Goal: Find specific page/section: Find specific page/section

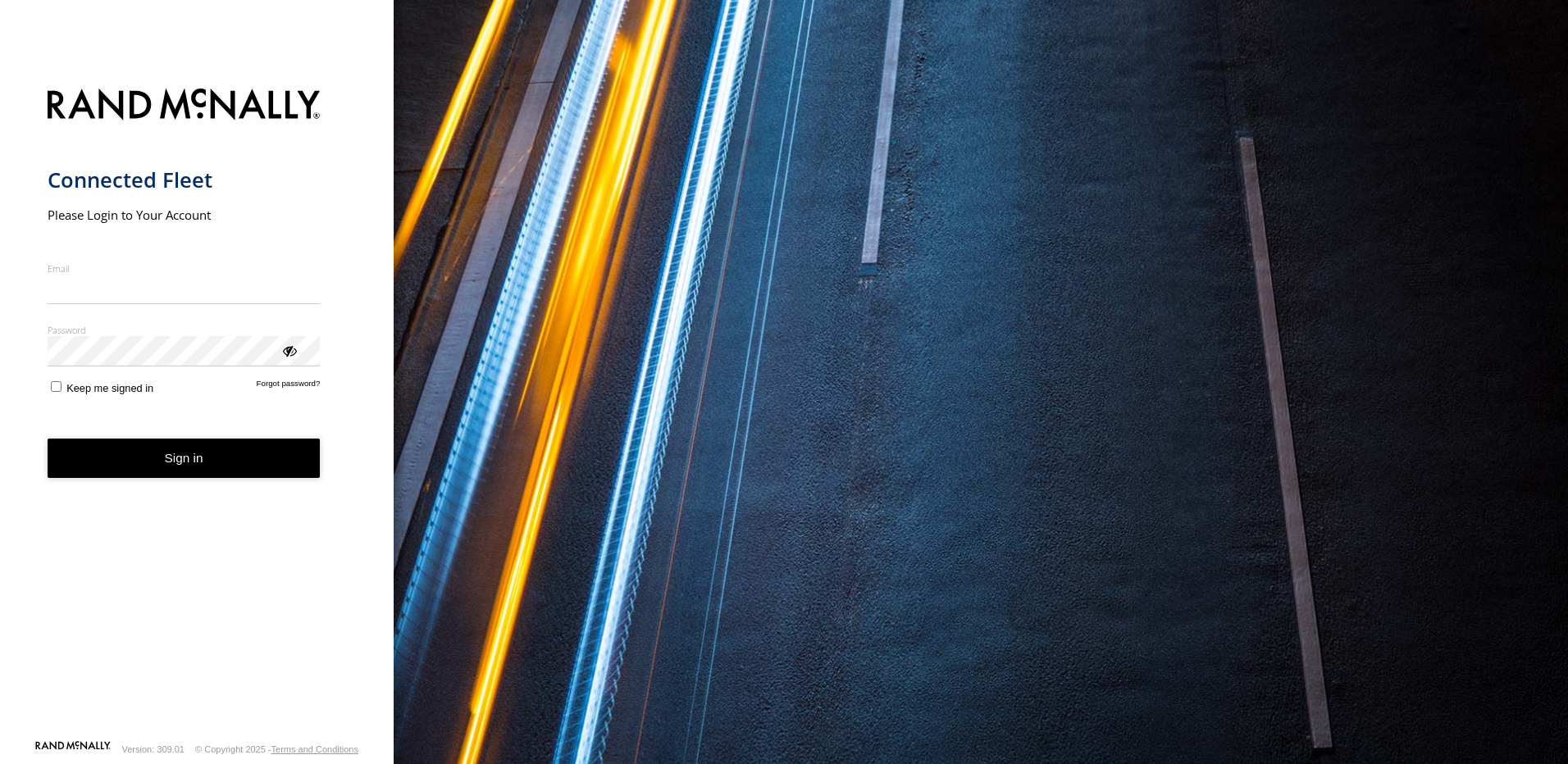
type input "**********"
click at [149, 479] on button "Sign in" at bounding box center [184, 458] width 273 height 40
click at [178, 459] on button "Sign in" at bounding box center [184, 458] width 273 height 40
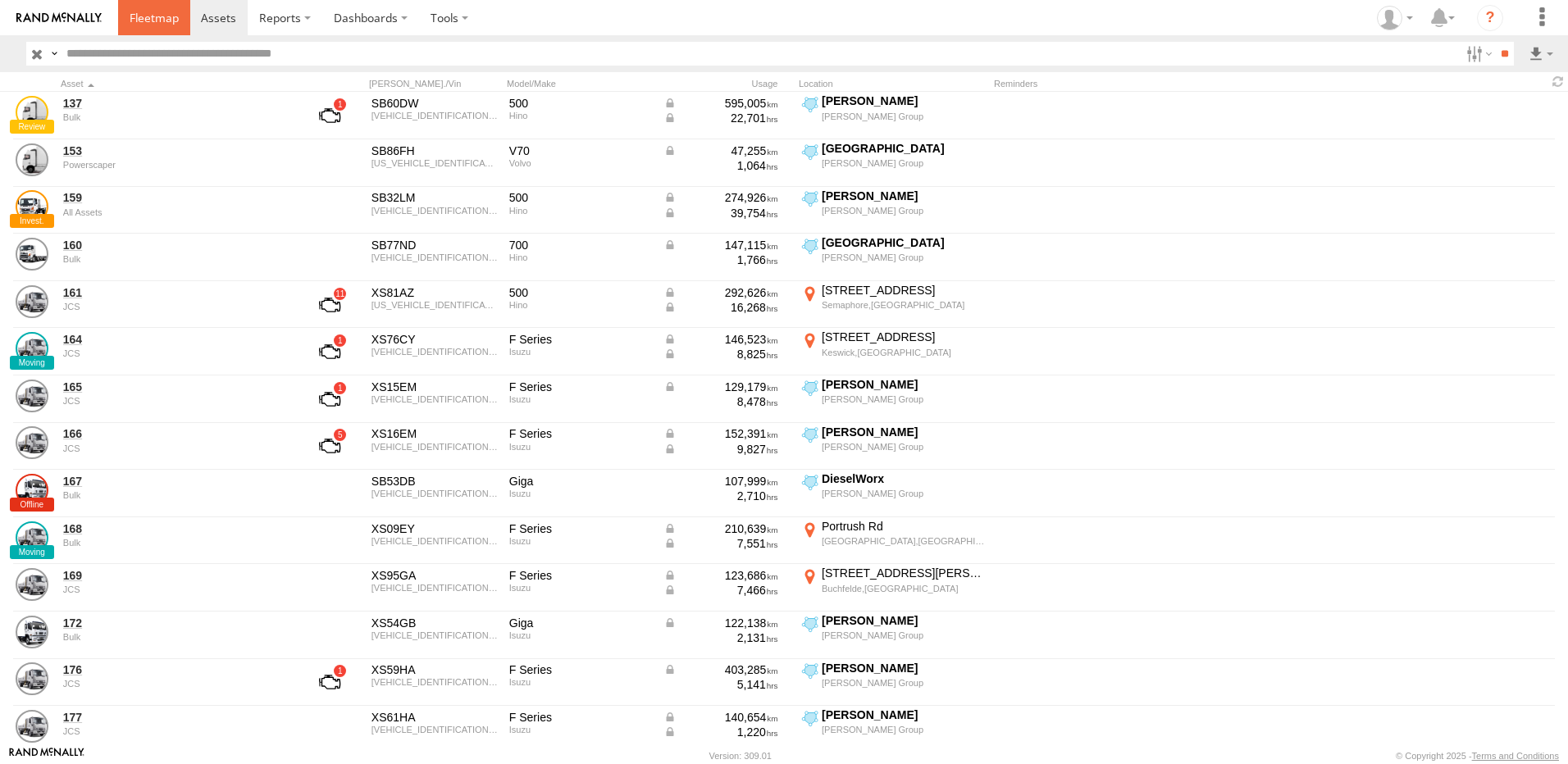
click at [170, 23] on span at bounding box center [153, 17] width 49 height 16
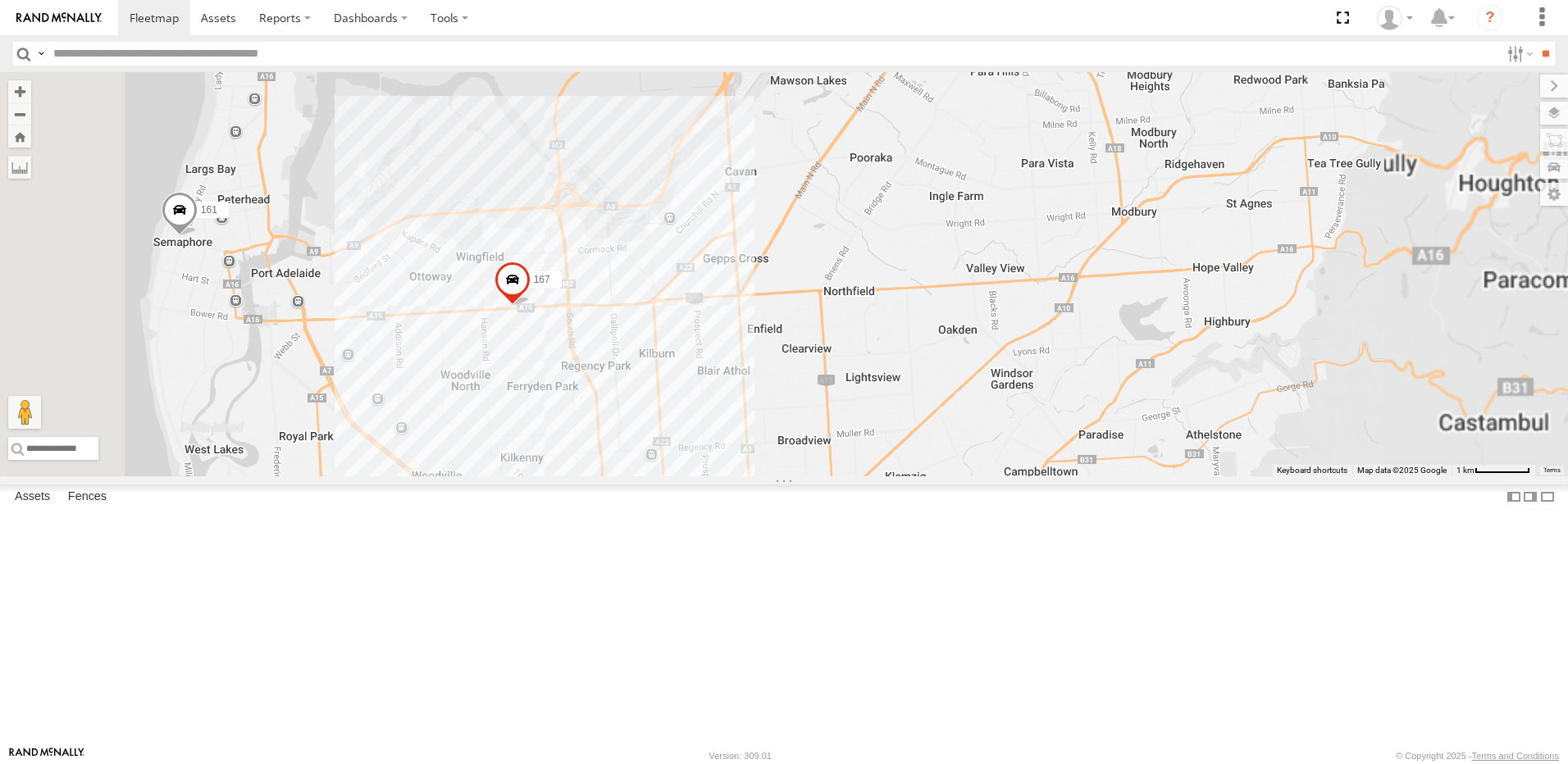
drag, startPoint x: 1054, startPoint y: 478, endPoint x: 1060, endPoint y: 592, distance: 114.2
click at [1059, 477] on div "169 161 391 167 168 164" at bounding box center [784, 274] width 1568 height 404
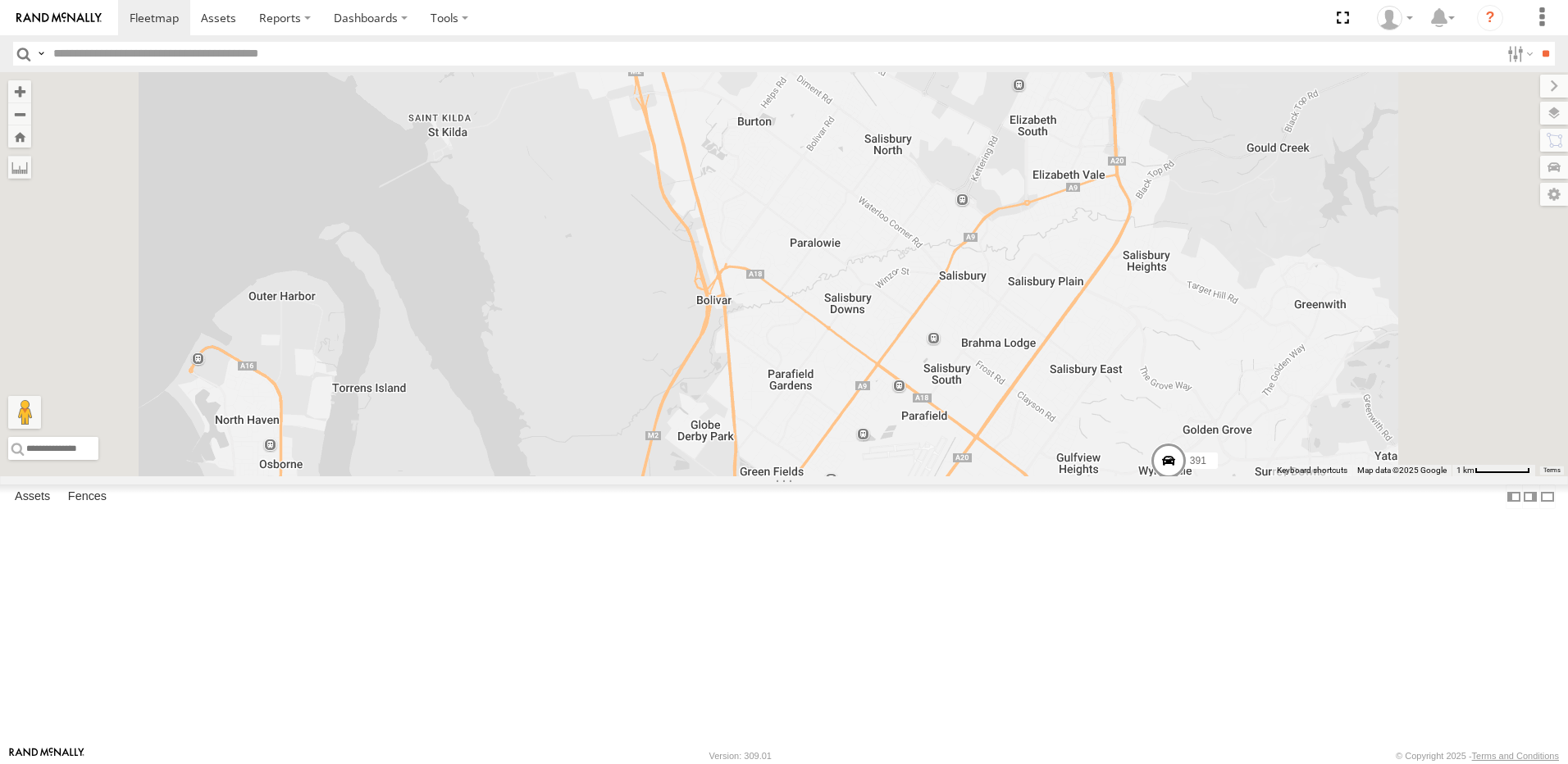
drag, startPoint x: 903, startPoint y: 327, endPoint x: 1007, endPoint y: 527, distance: 225.4
click at [1002, 477] on div "169 161 391 167 168 164 8" at bounding box center [784, 274] width 1568 height 404
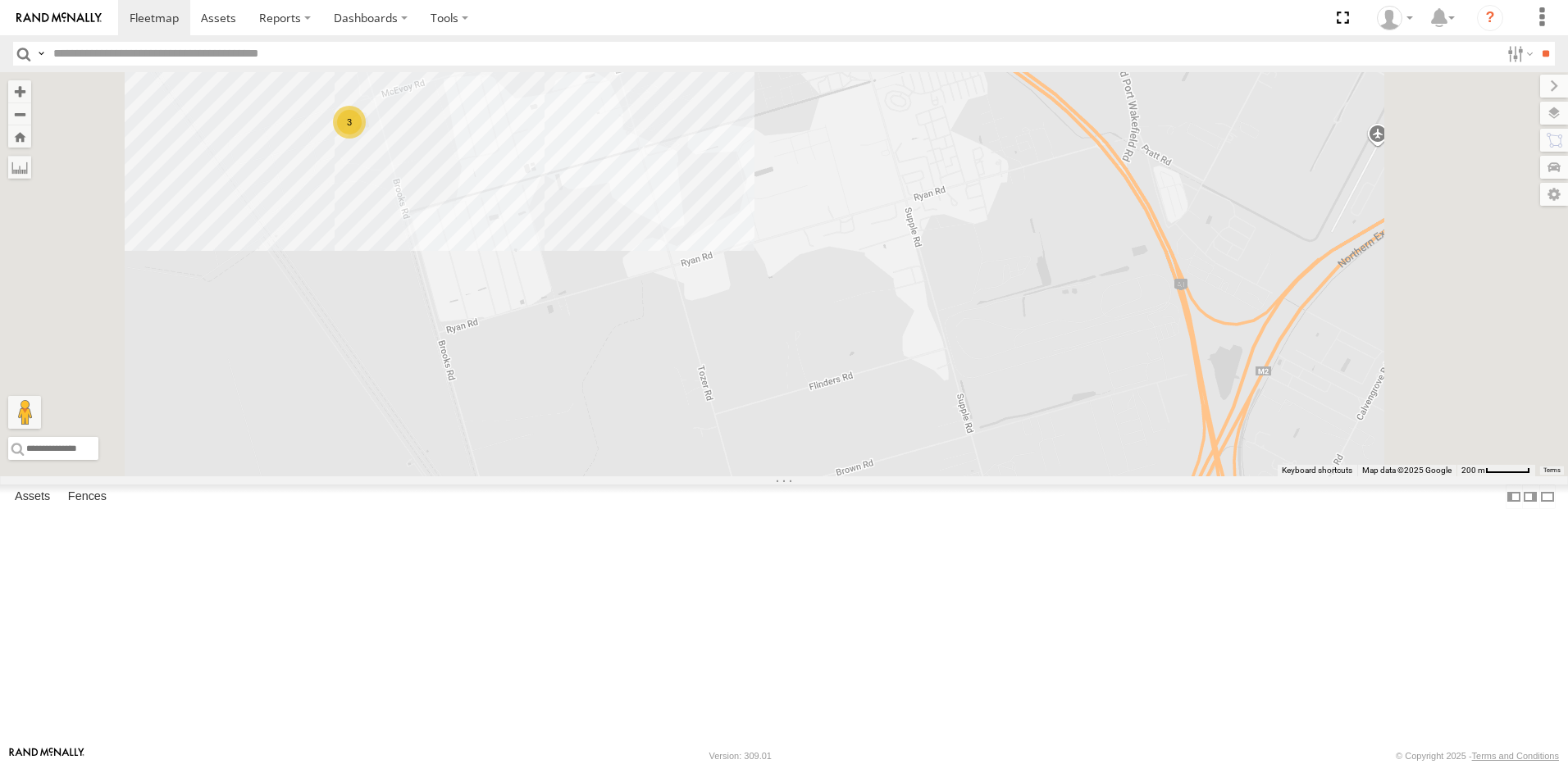
drag, startPoint x: 744, startPoint y: 416, endPoint x: 898, endPoint y: 499, distance: 174.9
click at [886, 477] on div "169 161 391 167 168 164 3" at bounding box center [784, 274] width 1568 height 404
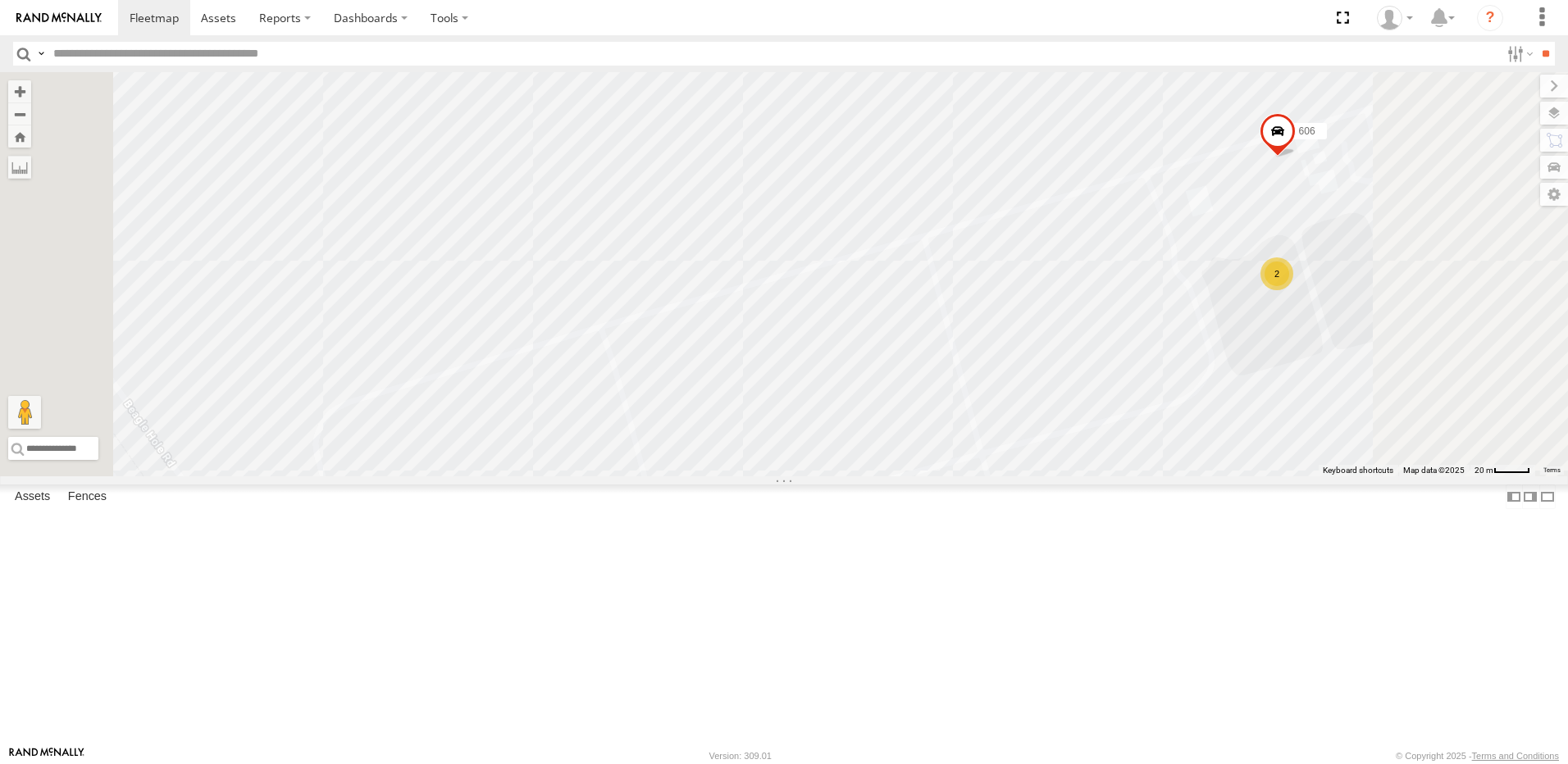
drag, startPoint x: 1208, startPoint y: 610, endPoint x: 1018, endPoint y: 526, distance: 207.7
click at [1040, 477] on div "169 161 391 167 168 164 606 2" at bounding box center [784, 274] width 1568 height 404
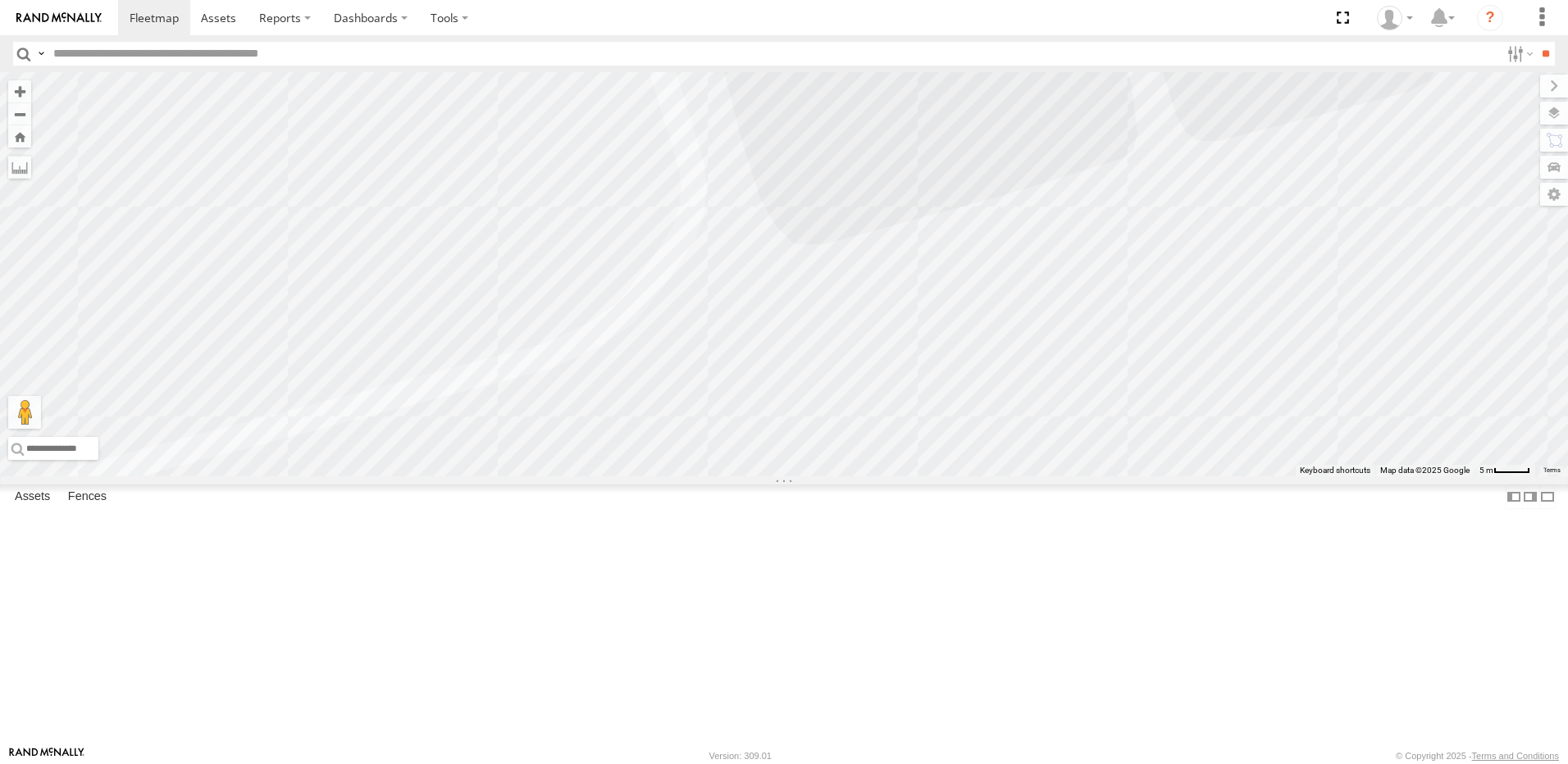
drag, startPoint x: 1052, startPoint y: 268, endPoint x: 1054, endPoint y: 536, distance: 268.0
click at [1054, 477] on div "169 161 391 167 168 164 606 160" at bounding box center [784, 274] width 1568 height 404
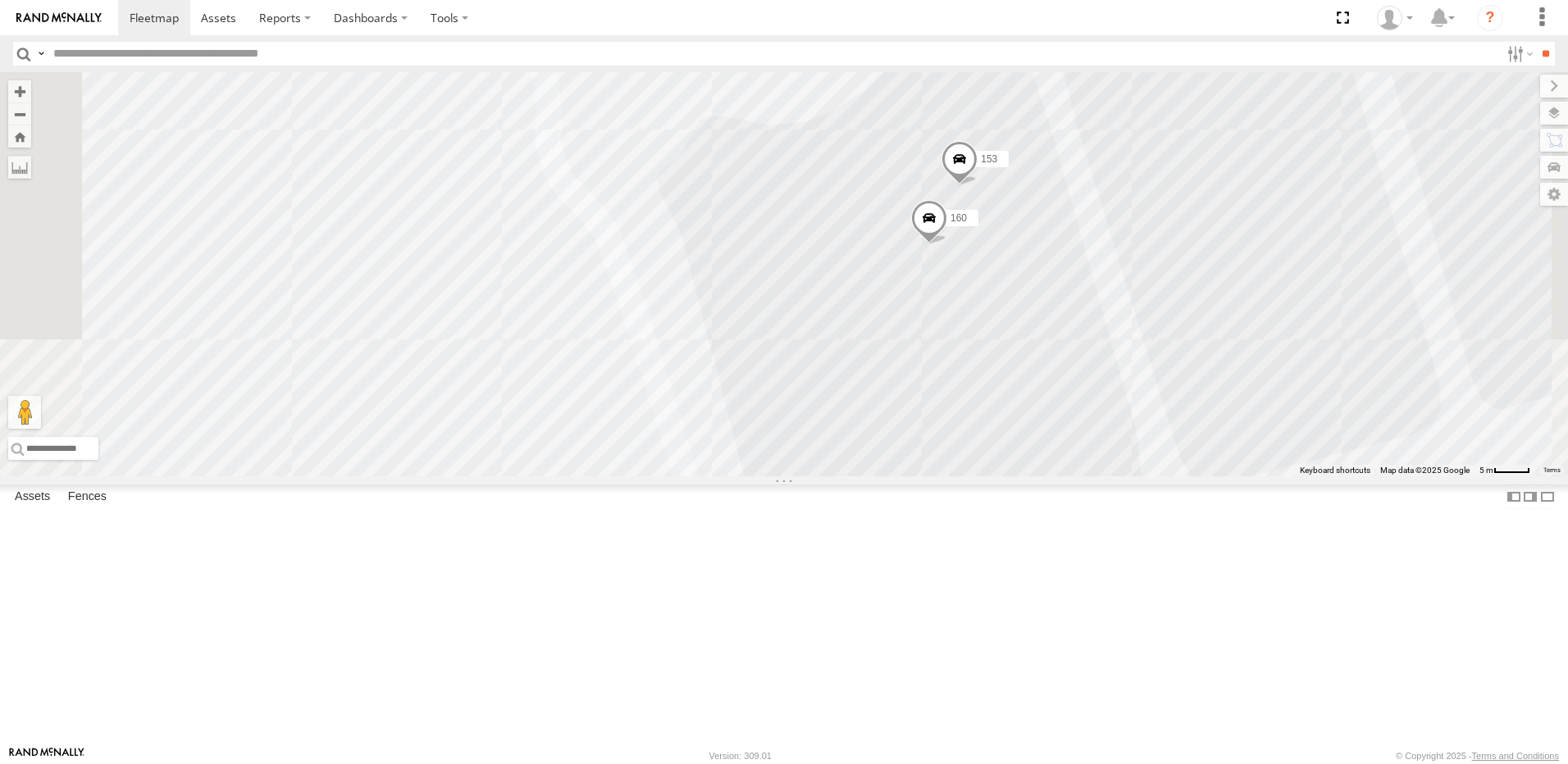
drag, startPoint x: 1008, startPoint y: 573, endPoint x: 1016, endPoint y: 537, distance: 36.9
click at [1008, 477] on div "169 161 391 167 168 164 606 153 160" at bounding box center [784, 274] width 1568 height 404
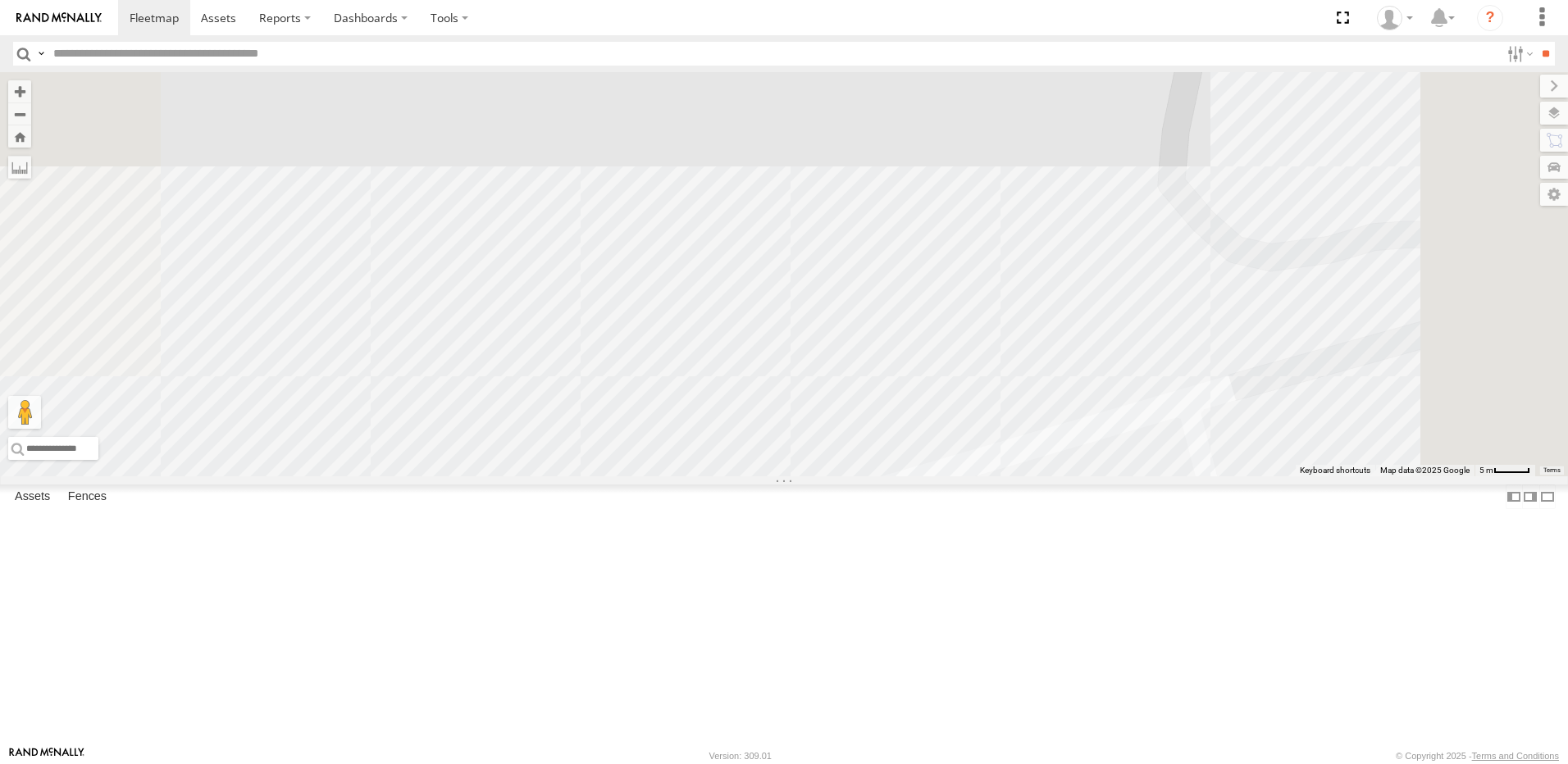
drag, startPoint x: 1097, startPoint y: 589, endPoint x: 1104, endPoint y: 417, distance: 172.1
click at [1104, 417] on div "169 161 391 167 168 164 606 153 160" at bounding box center [784, 274] width 1568 height 404
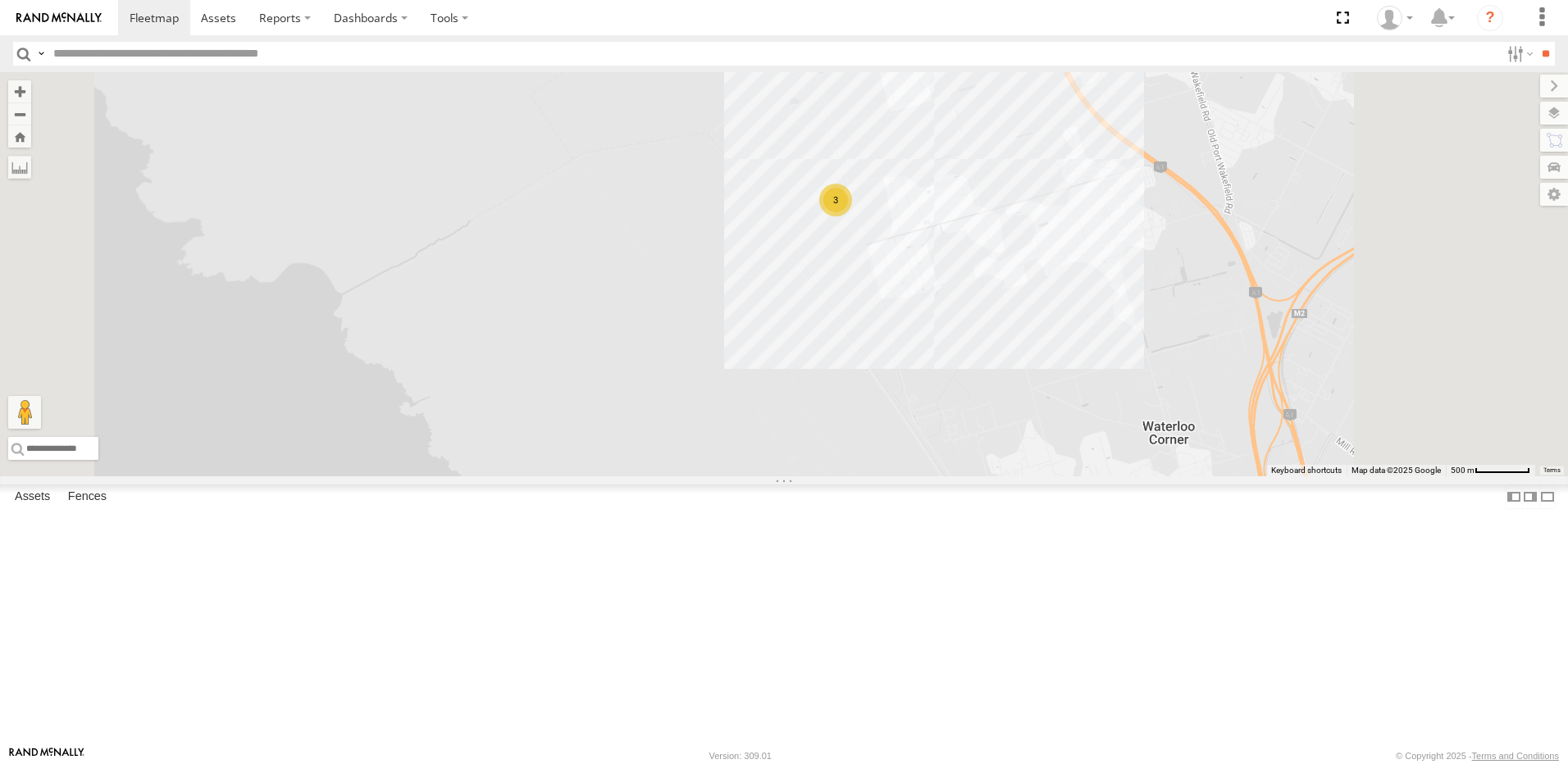
drag, startPoint x: 1235, startPoint y: 342, endPoint x: 1082, endPoint y: 312, distance: 155.9
click at [1182, 319] on div "169 161 391 167 168 164 3" at bounding box center [784, 274] width 1568 height 404
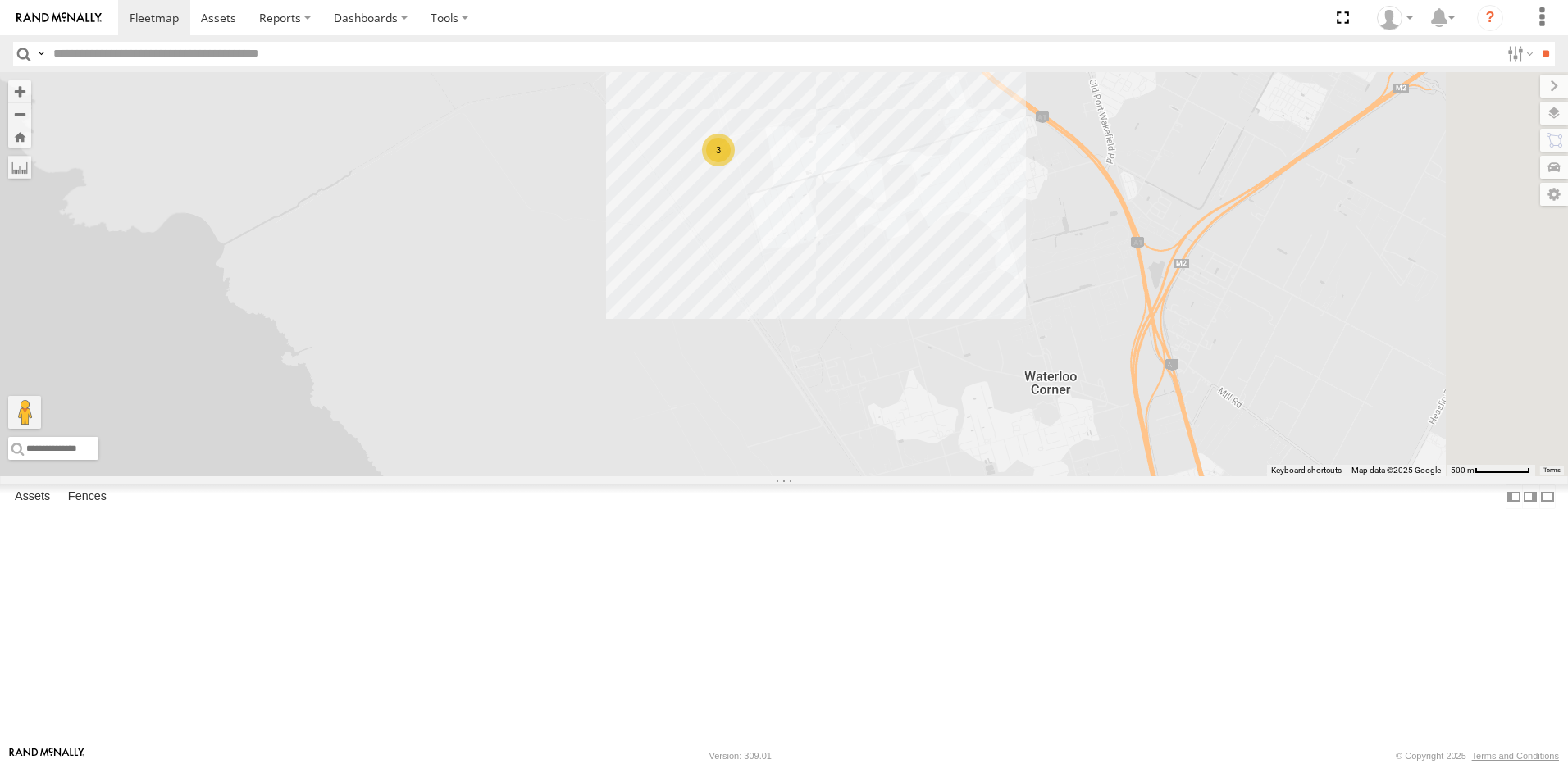
drag, startPoint x: 1205, startPoint y: 392, endPoint x: 1090, endPoint y: 333, distance: 129.3
click at [1063, 322] on div "169 161 391 167 168 164 3" at bounding box center [784, 274] width 1568 height 404
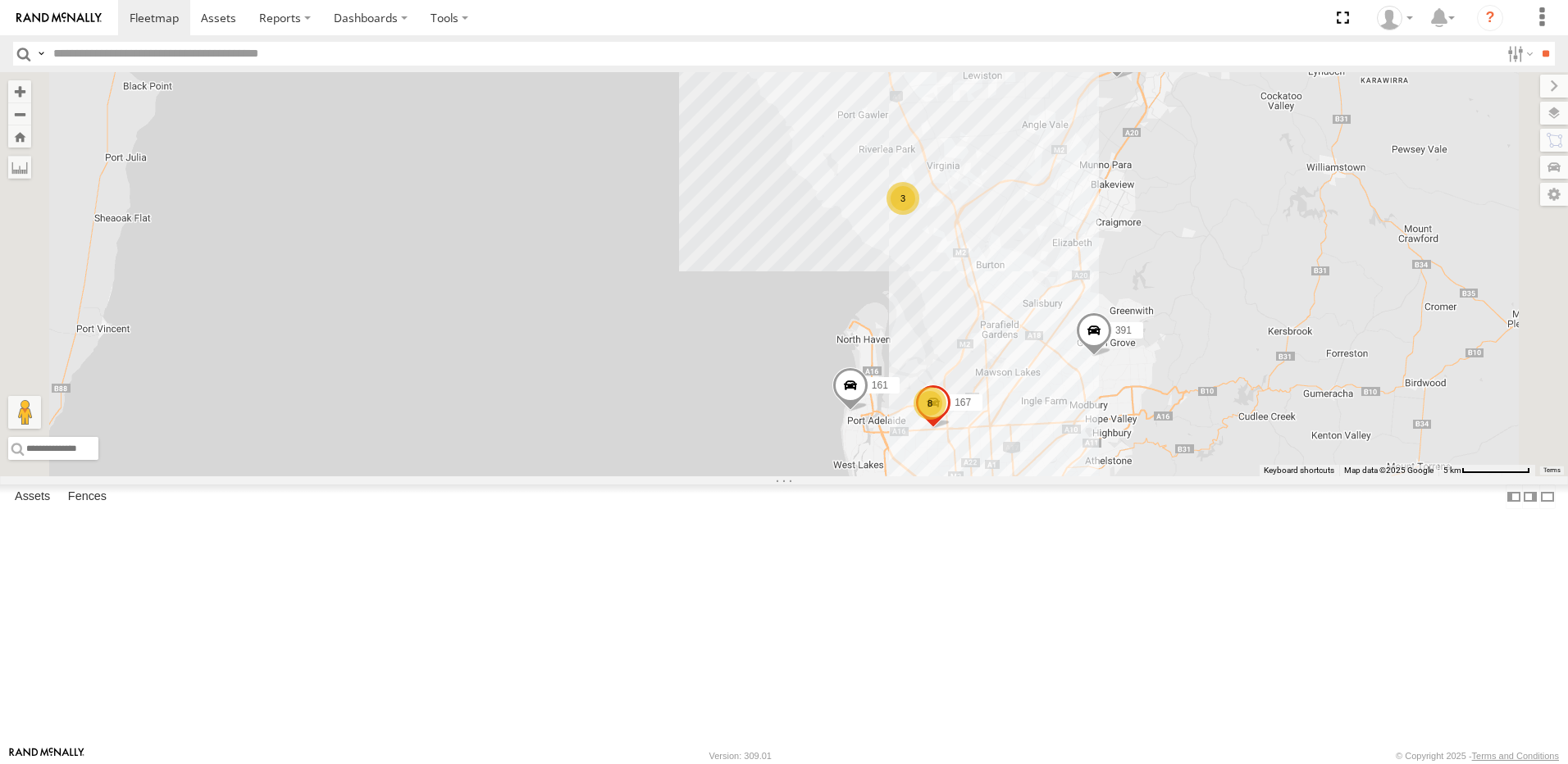
drag, startPoint x: 1145, startPoint y: 474, endPoint x: 1136, endPoint y: 417, distance: 57.7
click at [1136, 418] on div "169 161 391 167 168 164 8 3" at bounding box center [784, 274] width 1568 height 404
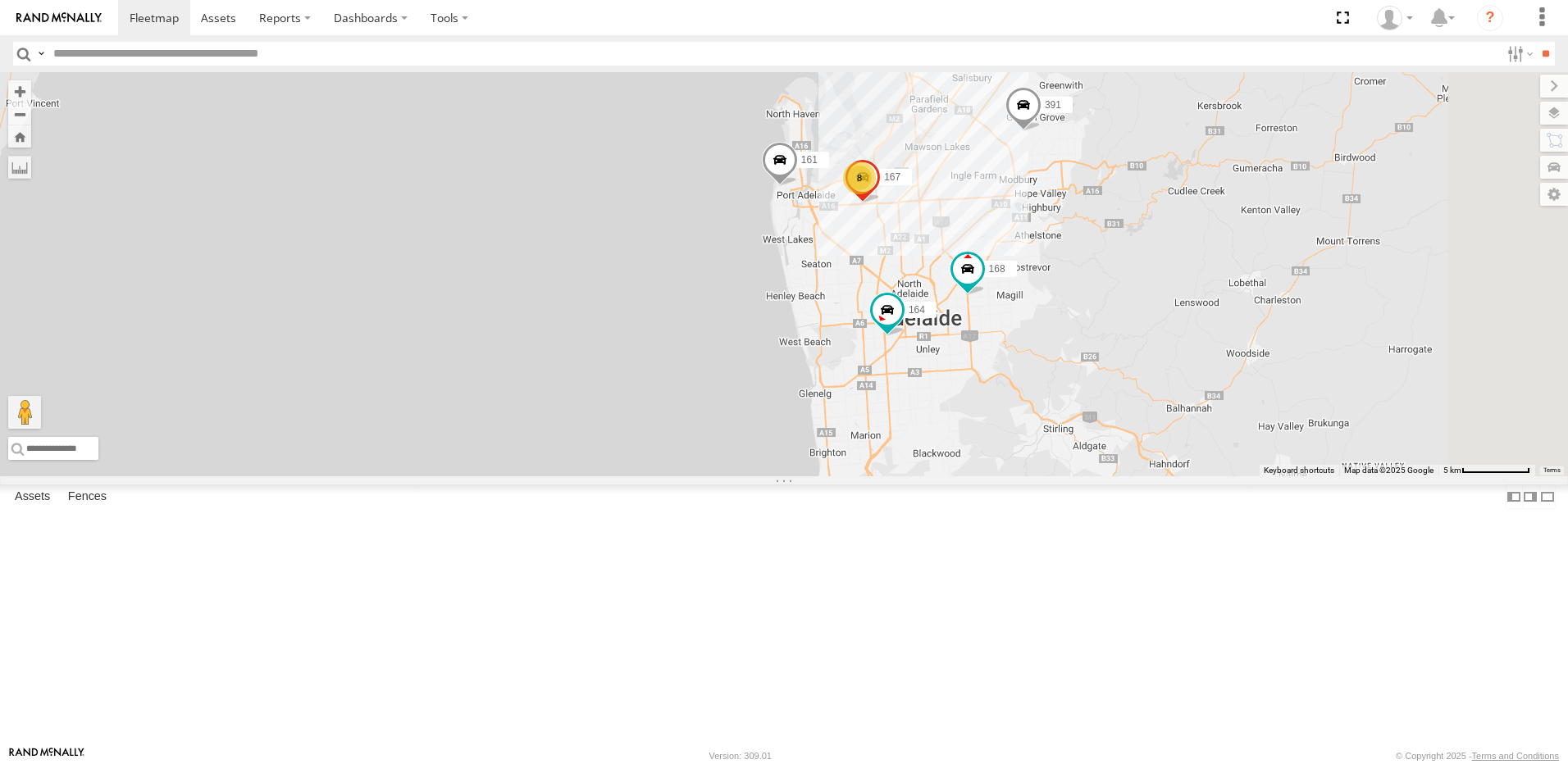
drag, startPoint x: 1199, startPoint y: 414, endPoint x: 1174, endPoint y: 339, distance: 79.1
click at [1174, 348] on div "169 161 391 167 168 164 8 3" at bounding box center [784, 274] width 1568 height 404
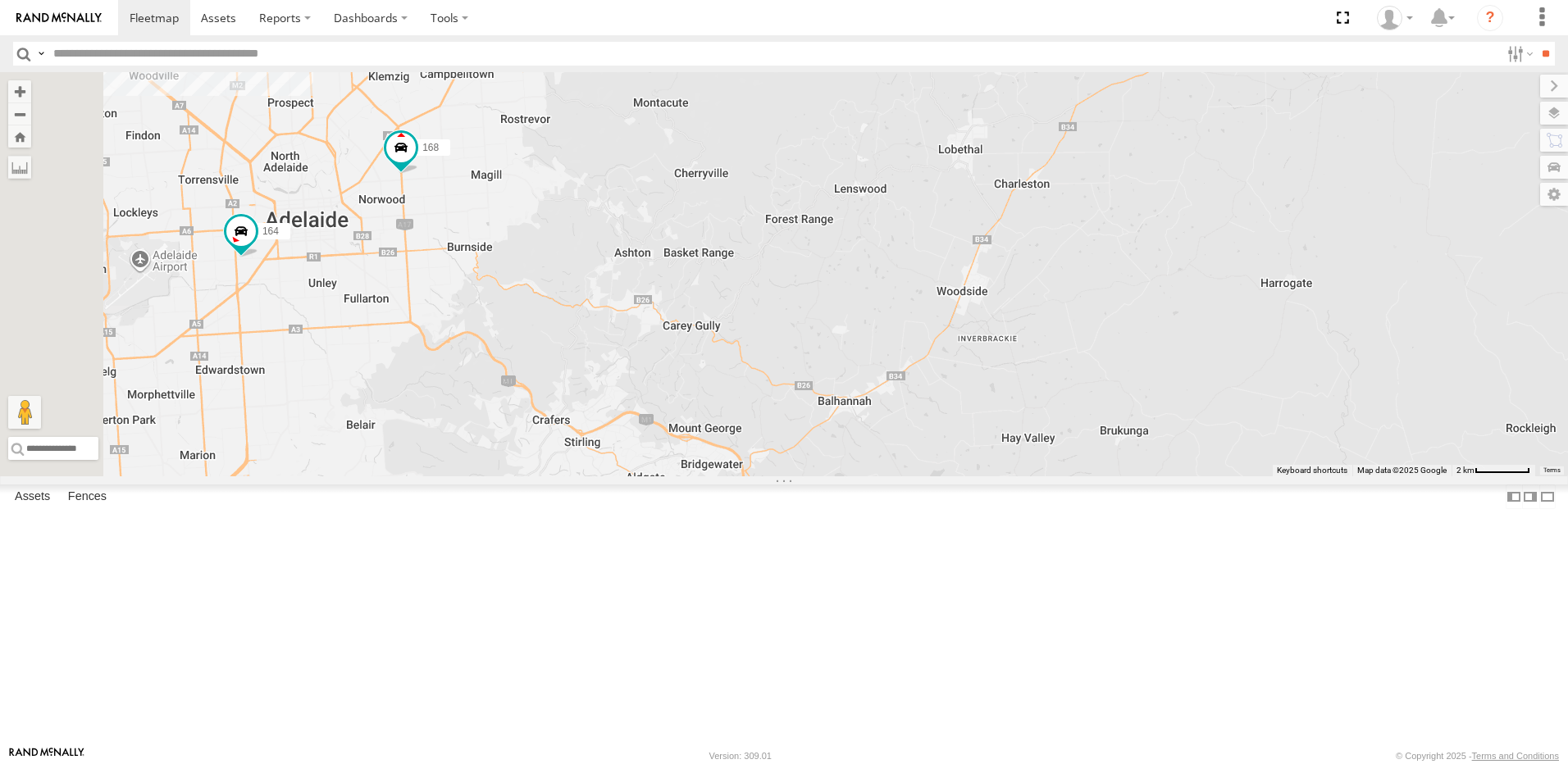
drag, startPoint x: 1034, startPoint y: 400, endPoint x: 1095, endPoint y: 385, distance: 62.8
click at [1095, 385] on div "169 391 168 164" at bounding box center [784, 274] width 1568 height 404
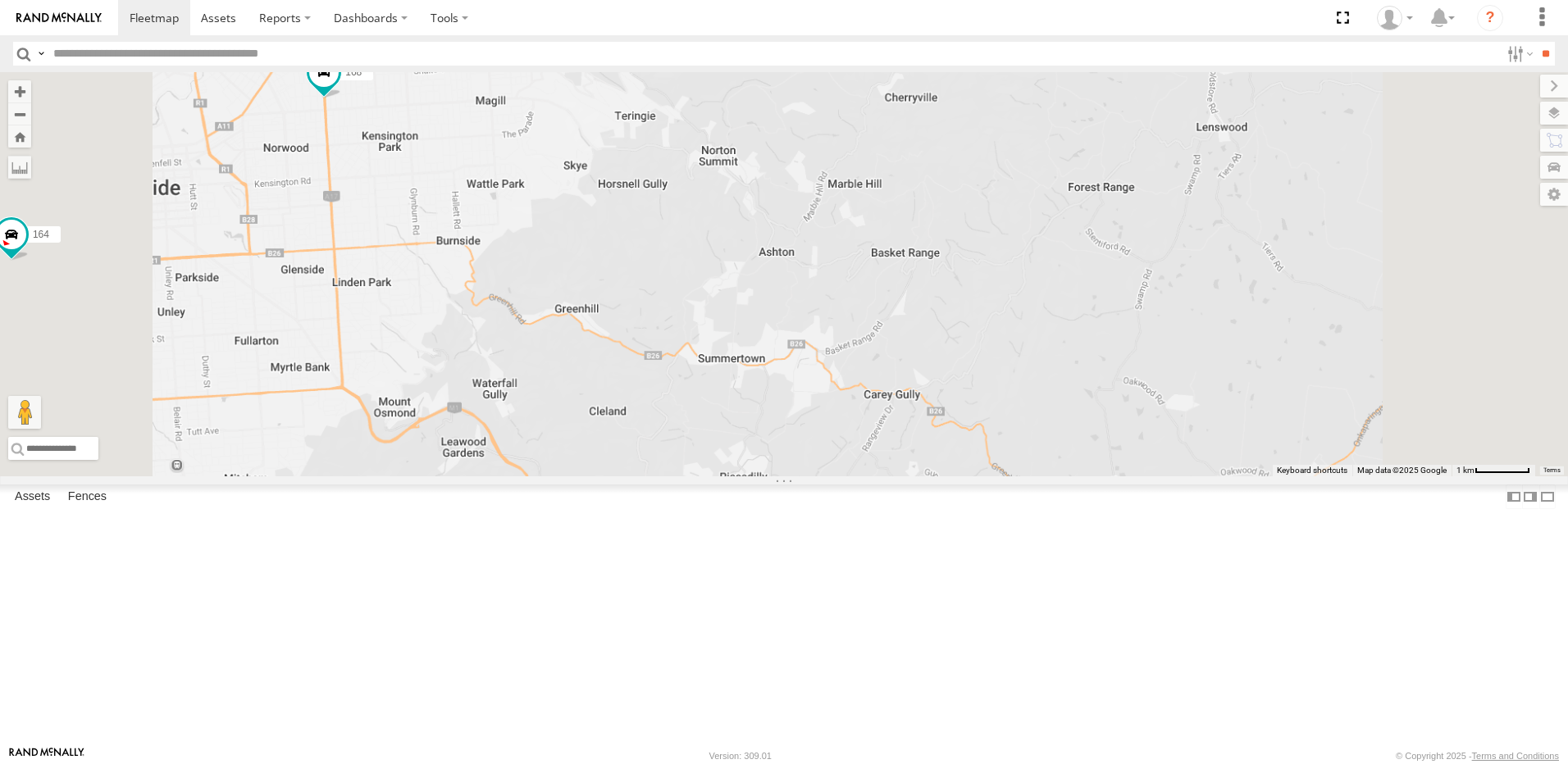
drag, startPoint x: 649, startPoint y: 263, endPoint x: 772, endPoint y: 295, distance: 127.1
click at [772, 295] on div "169 391 168 164 167" at bounding box center [784, 274] width 1568 height 404
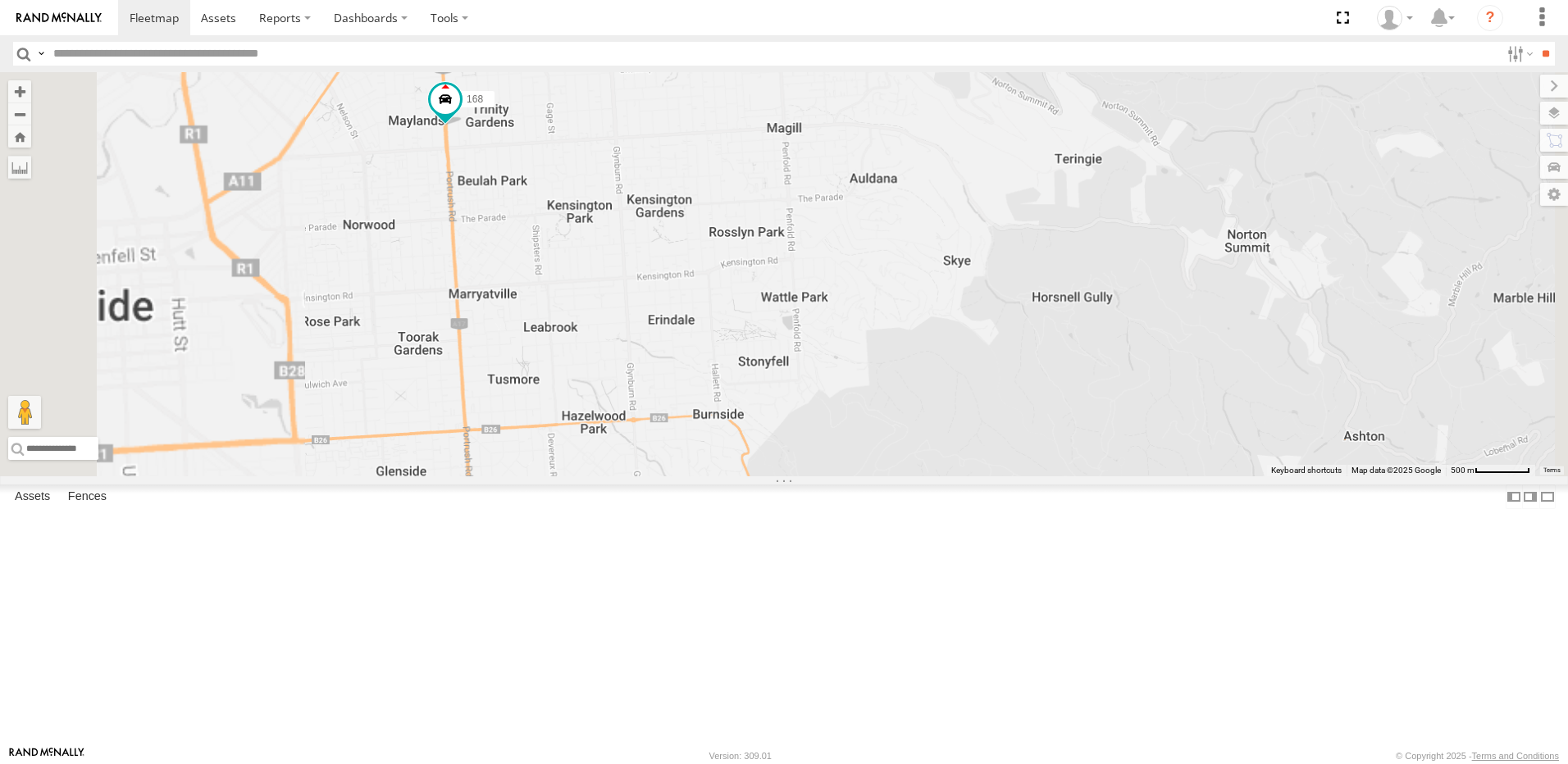
drag, startPoint x: 739, startPoint y: 276, endPoint x: 859, endPoint y: 311, distance: 125.0
click at [859, 311] on div "169 391 168 164 167" at bounding box center [784, 274] width 1568 height 404
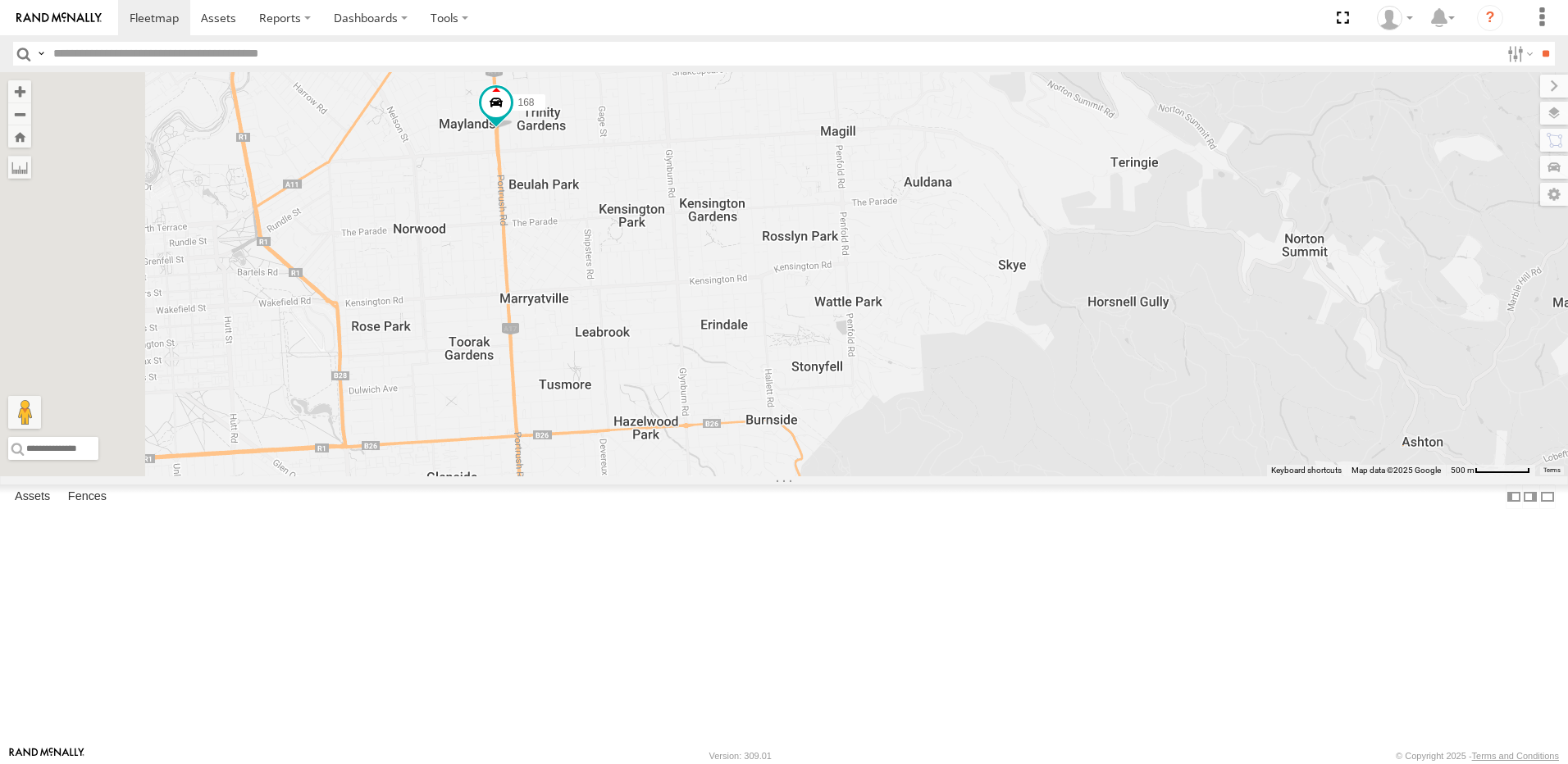
drag, startPoint x: 799, startPoint y: 297, endPoint x: 822, endPoint y: 297, distance: 23.0
click at [822, 297] on div "169 391 168 164 167" at bounding box center [784, 274] width 1568 height 404
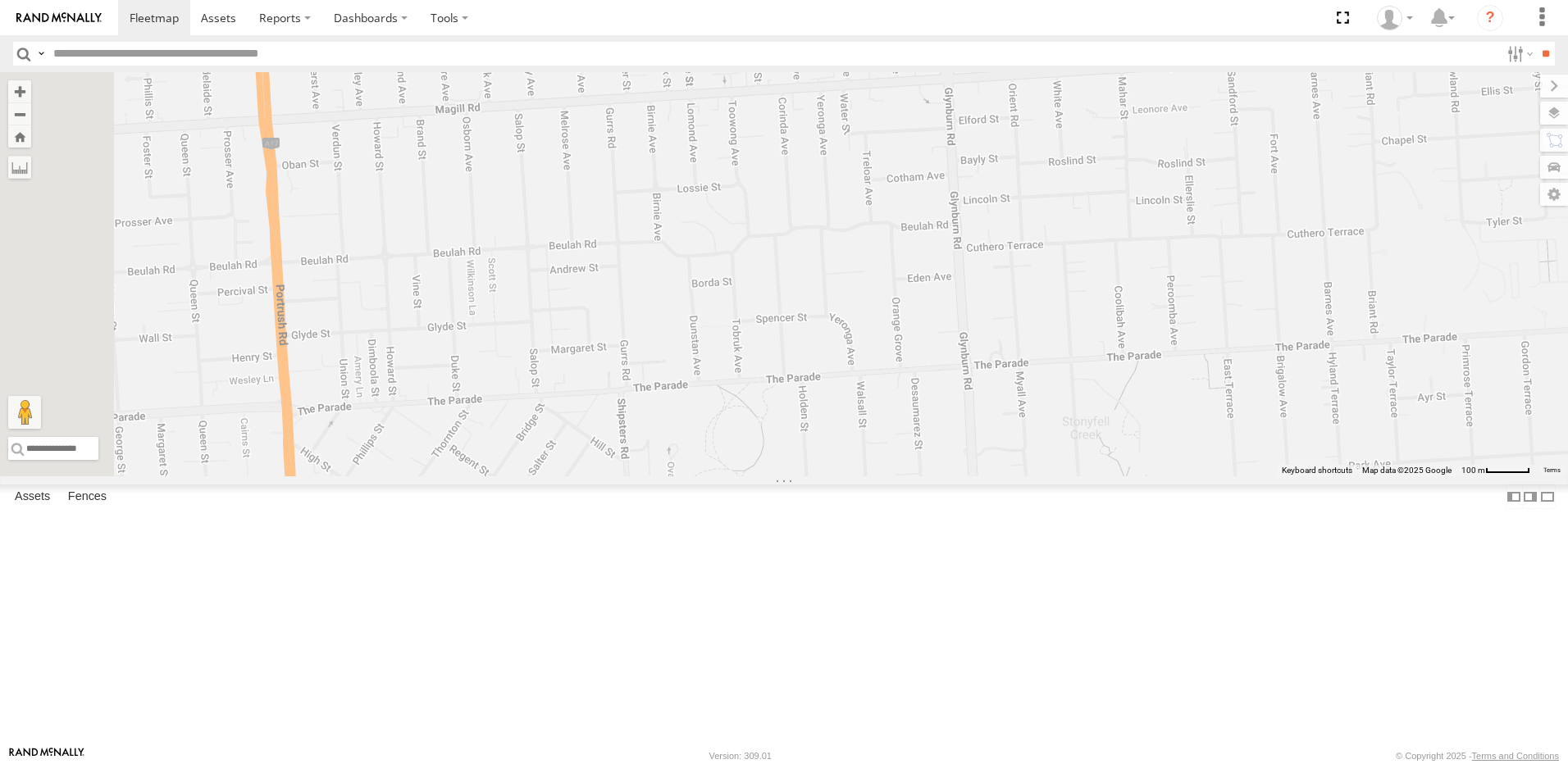
drag, startPoint x: 814, startPoint y: 297, endPoint x: 939, endPoint y: 299, distance: 125.0
click at [939, 299] on div "169 391 168 164 167" at bounding box center [784, 274] width 1568 height 404
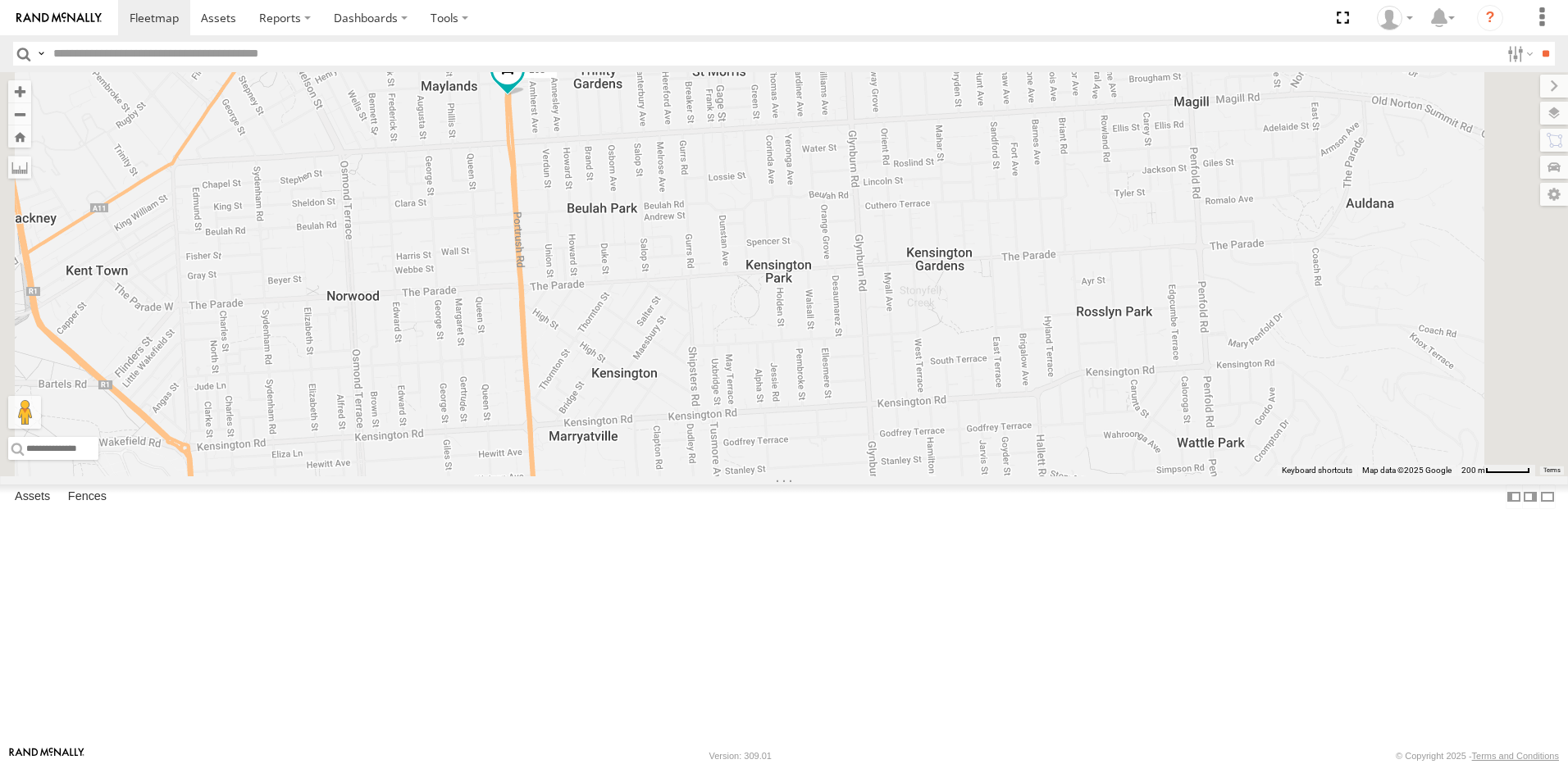
drag, startPoint x: 968, startPoint y: 364, endPoint x: 1193, endPoint y: 371, distance: 225.1
click at [1193, 371] on div "169 391 168 164 167" at bounding box center [784, 274] width 1568 height 404
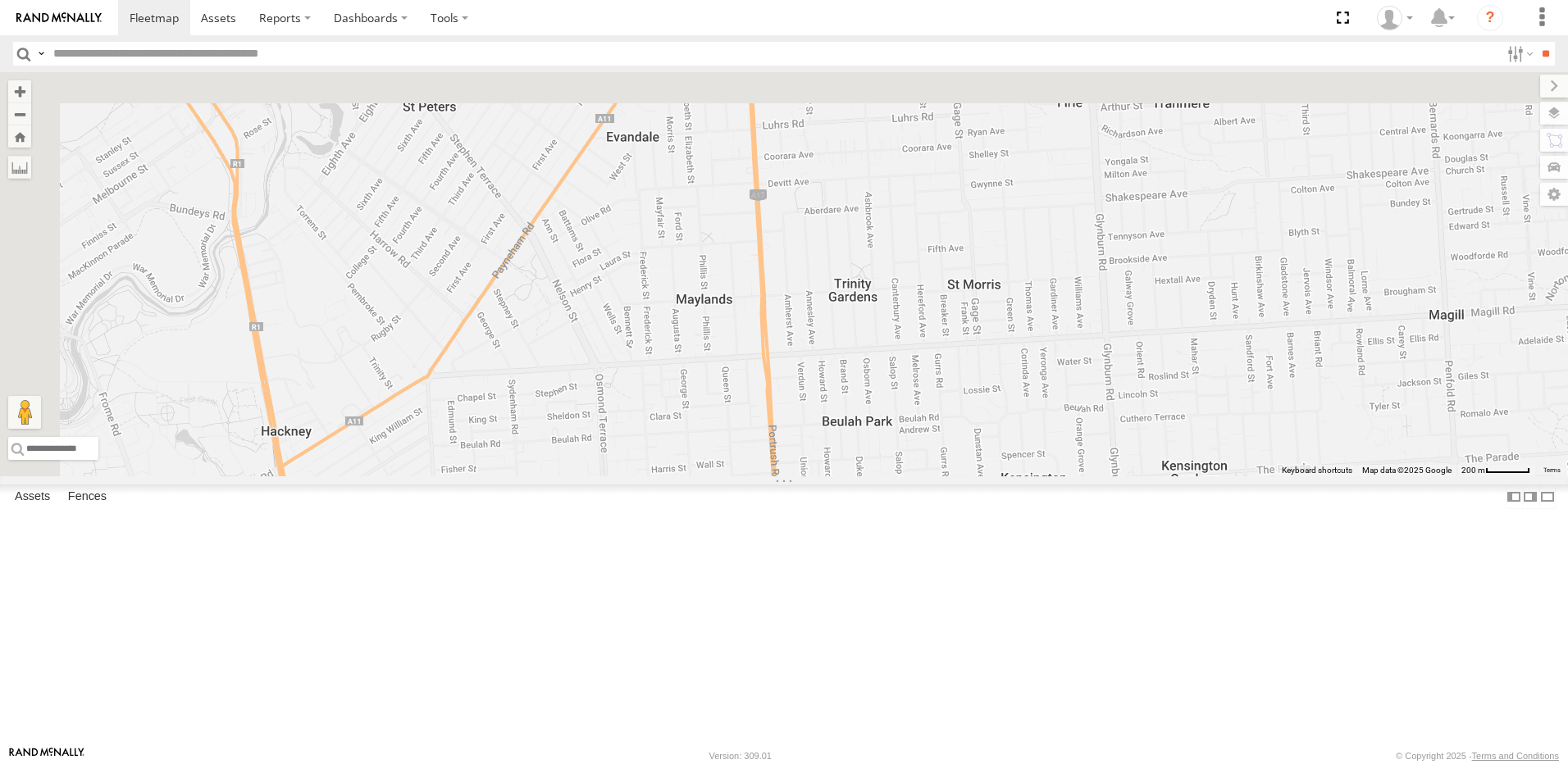
drag, startPoint x: 877, startPoint y: 304, endPoint x: 927, endPoint y: 548, distance: 249.1
click at [925, 477] on div at bounding box center [784, 274] width 1568 height 404
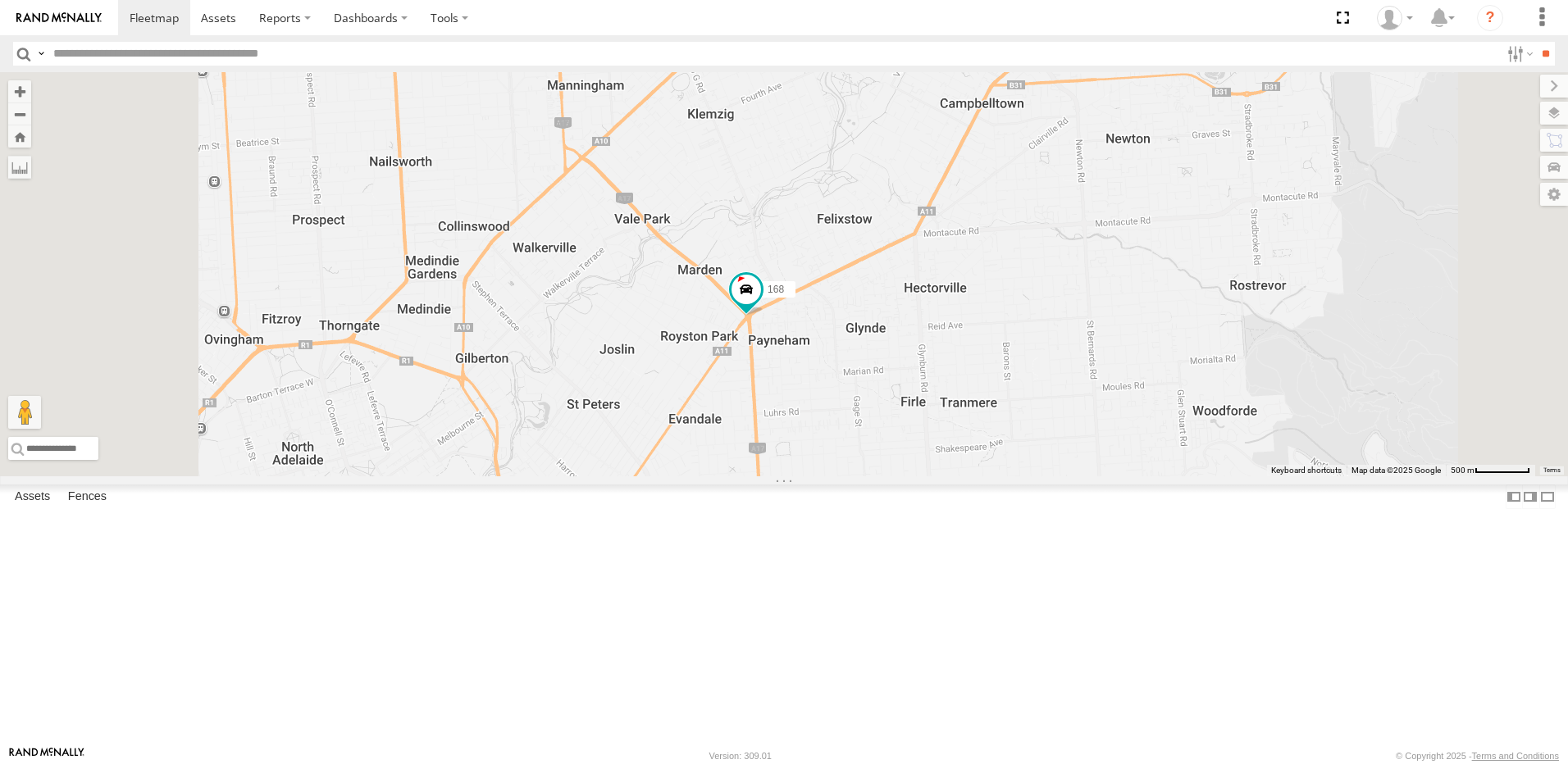
drag, startPoint x: 894, startPoint y: 316, endPoint x: 892, endPoint y: 338, distance: 22.1
click at [892, 338] on div "168" at bounding box center [784, 274] width 1568 height 404
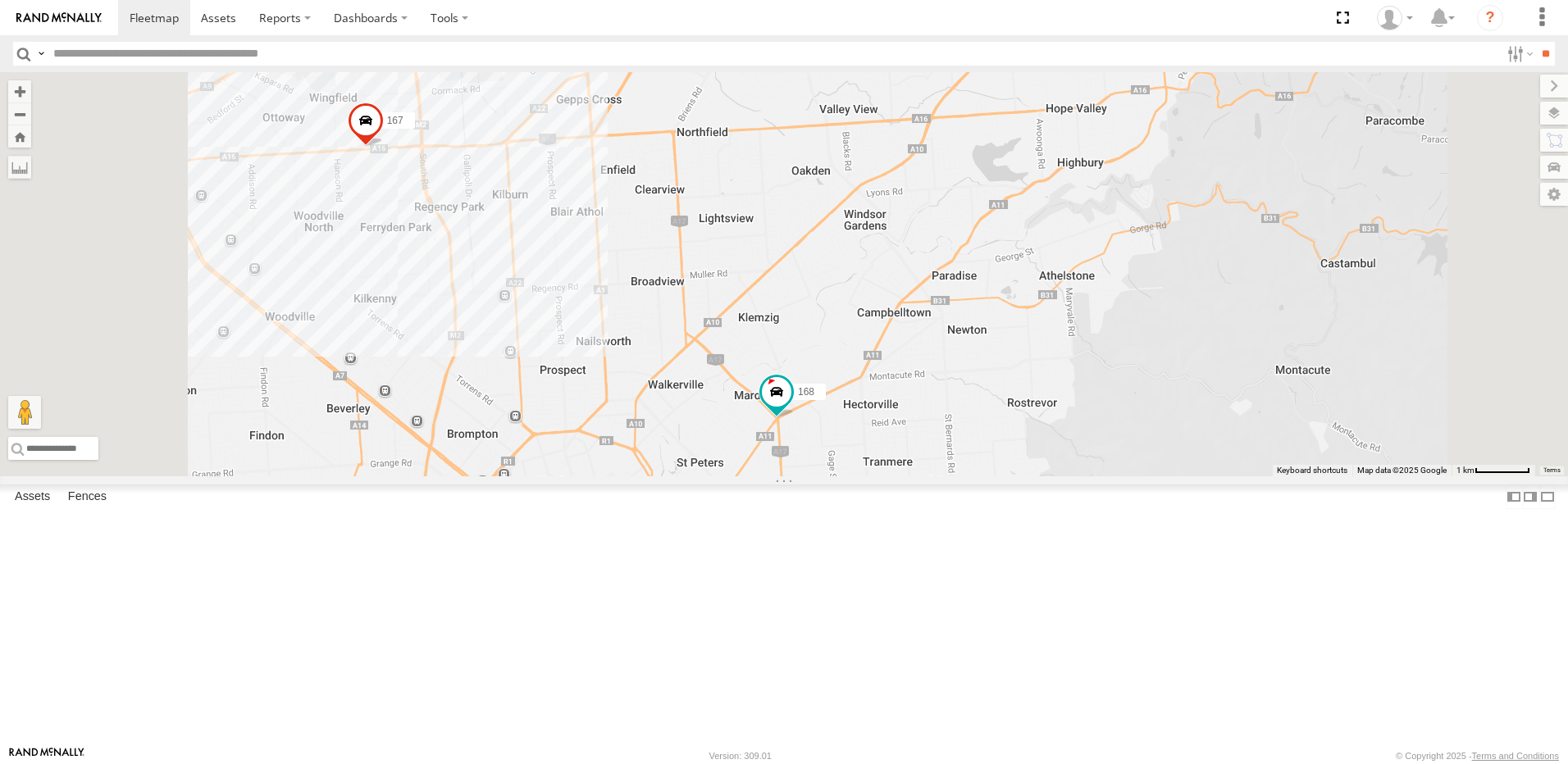
drag, startPoint x: 892, startPoint y: 250, endPoint x: 984, endPoint y: 422, distance: 195.1
click at [948, 418] on div "168 167 164" at bounding box center [784, 274] width 1568 height 404
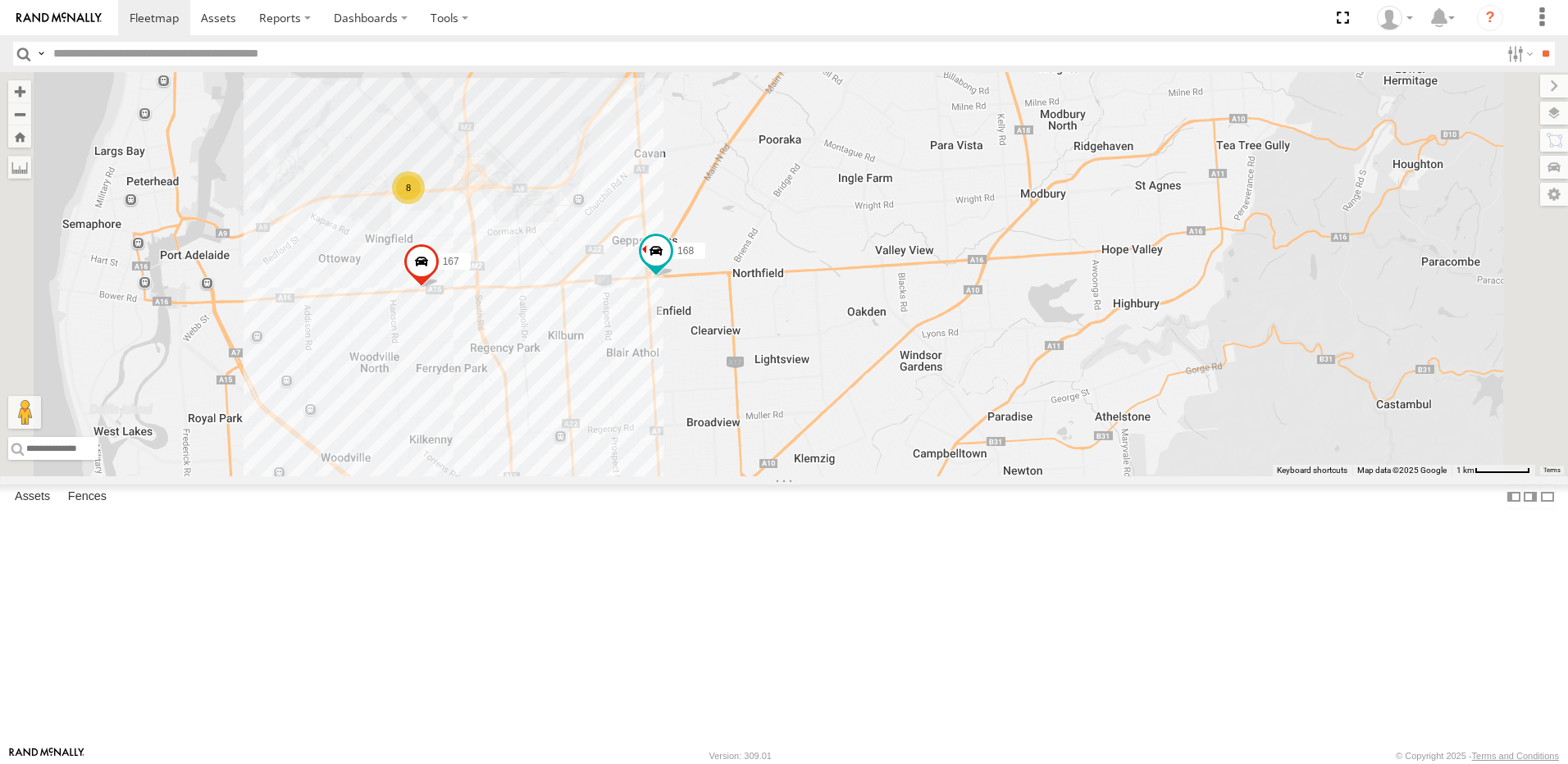
drag, startPoint x: 924, startPoint y: 251, endPoint x: 924, endPoint y: 447, distance: 196.0
click at [924, 447] on div "391 167 168 8" at bounding box center [784, 274] width 1568 height 404
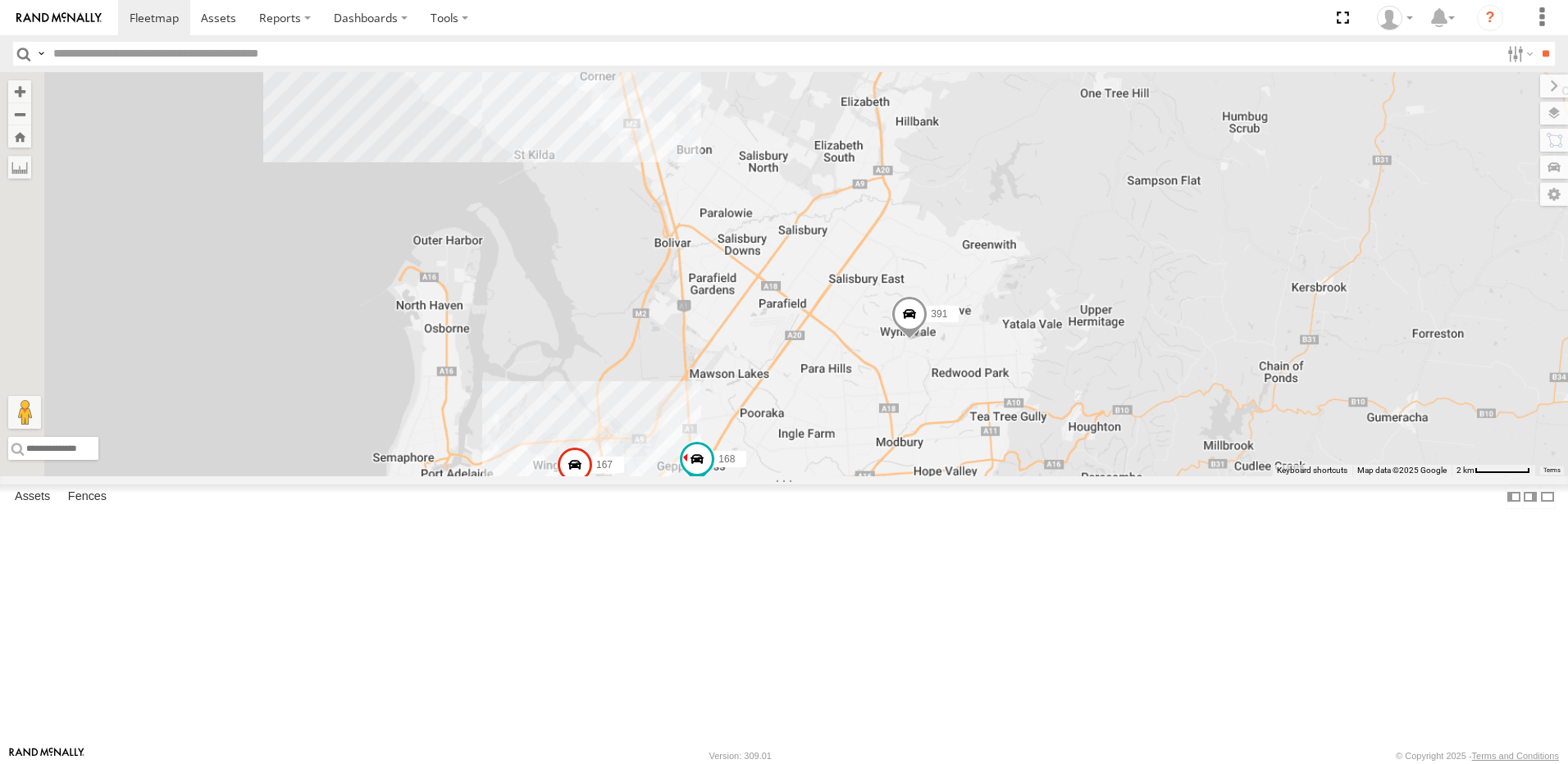
click at [944, 407] on div "391 167 168" at bounding box center [784, 274] width 1568 height 404
